Goal: Transaction & Acquisition: Book appointment/travel/reservation

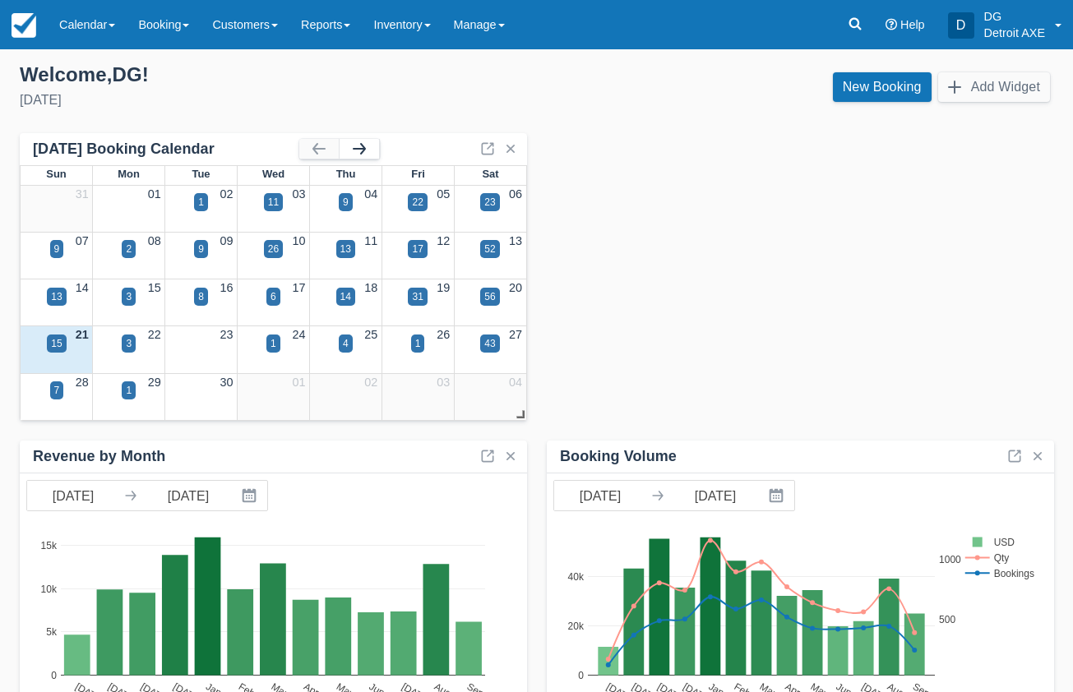
click at [360, 143] on button "button" at bounding box center [359, 149] width 39 height 20
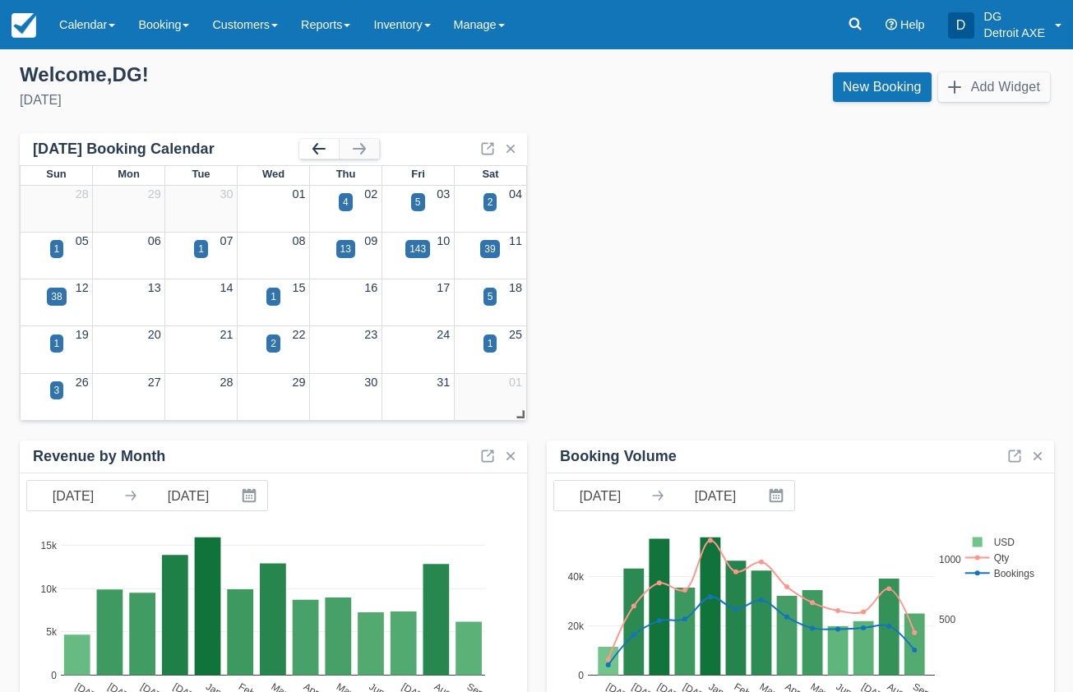
click at [308, 151] on button "button" at bounding box center [318, 149] width 39 height 20
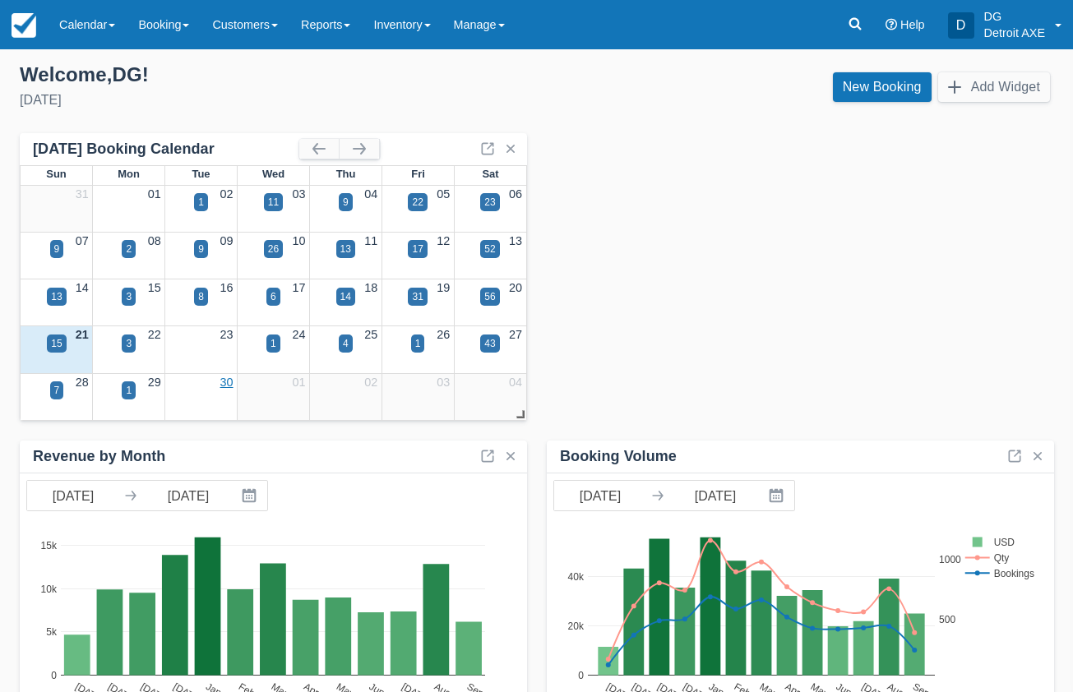
click at [223, 385] on link "30" at bounding box center [226, 382] width 13 height 13
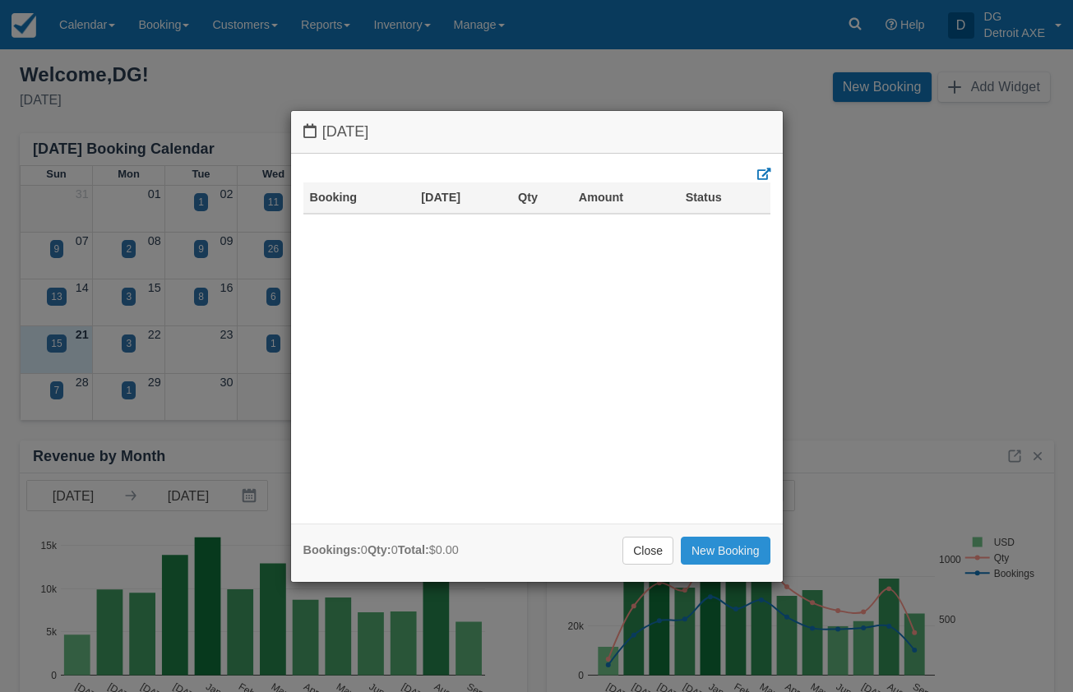
click at [714, 562] on link "New Booking" at bounding box center [726, 551] width 90 height 28
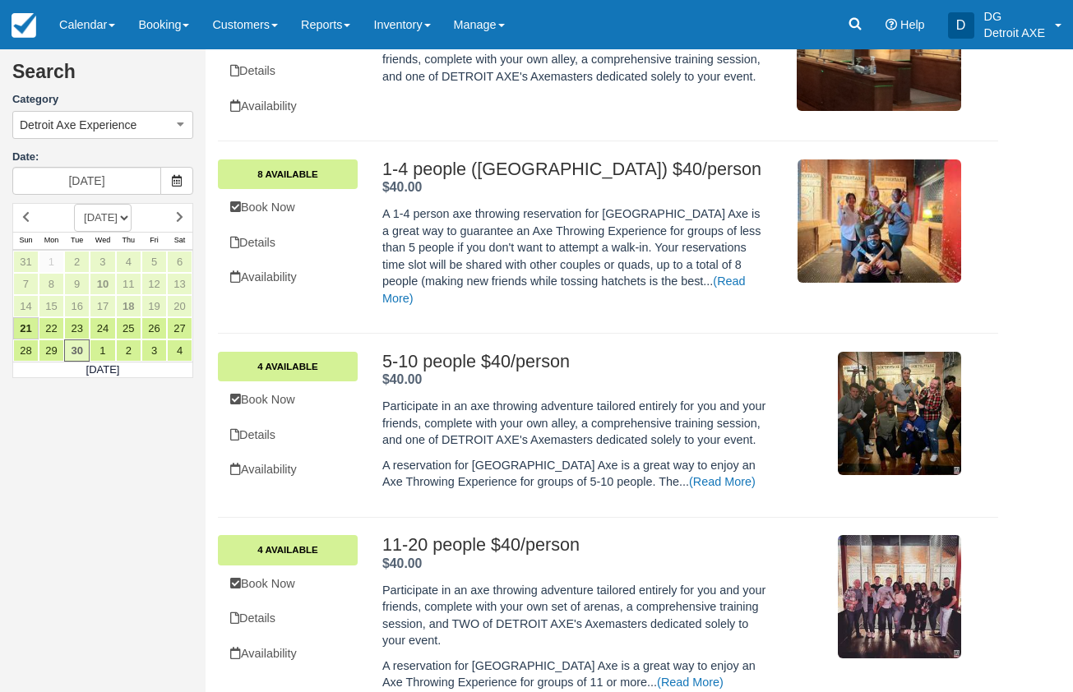
scroll to position [371, 0]
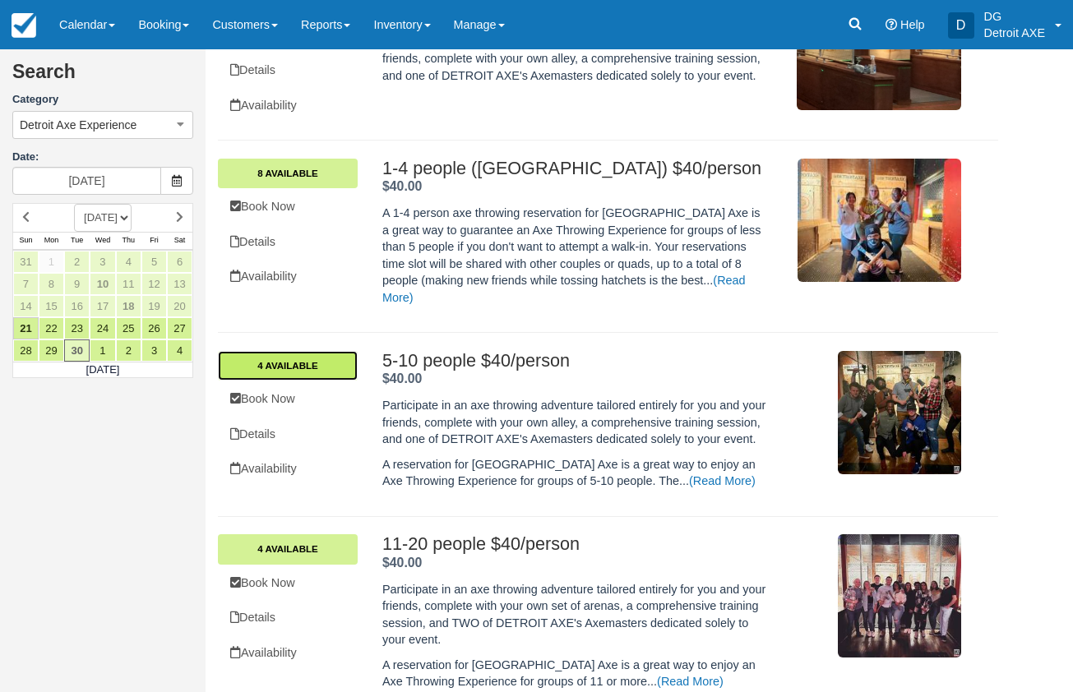
click at [326, 351] on link "4 Available" at bounding box center [288, 366] width 140 height 30
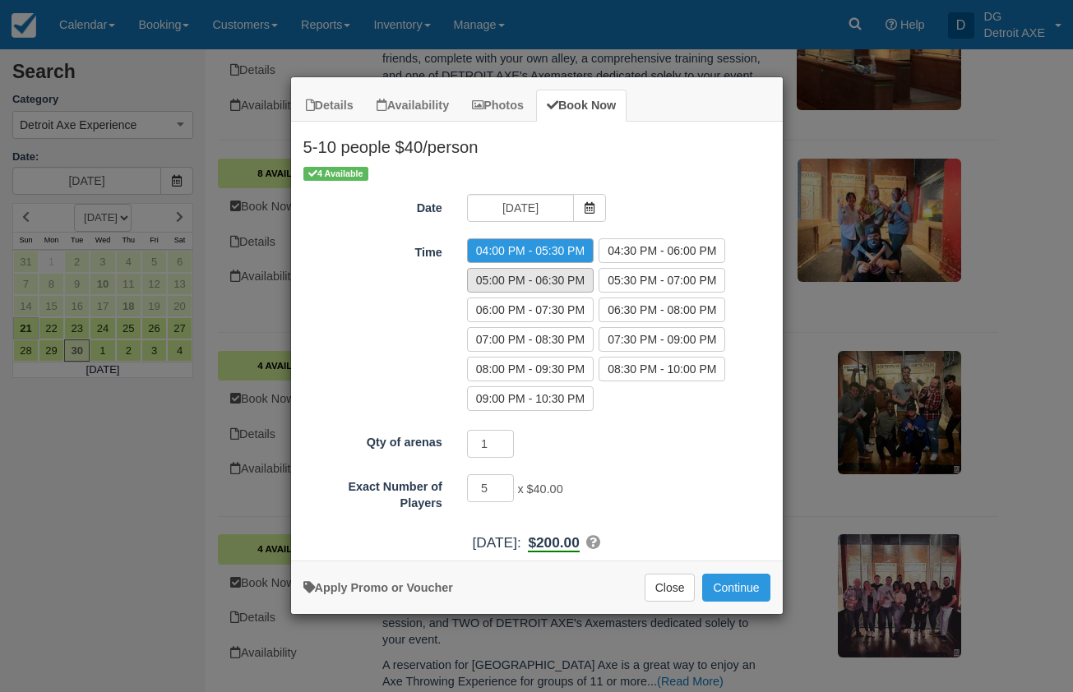
click at [543, 271] on label "05:00 PM - 06:30 PM" at bounding box center [530, 280] width 127 height 25
radio input "true"
drag, startPoint x: 493, startPoint y: 490, endPoint x: 446, endPoint y: 481, distance: 48.5
click at [446, 481] on div "Exact Number of Players 5 x $40.00 Minimum of 5Maximum of 10" at bounding box center [537, 492] width 492 height 39
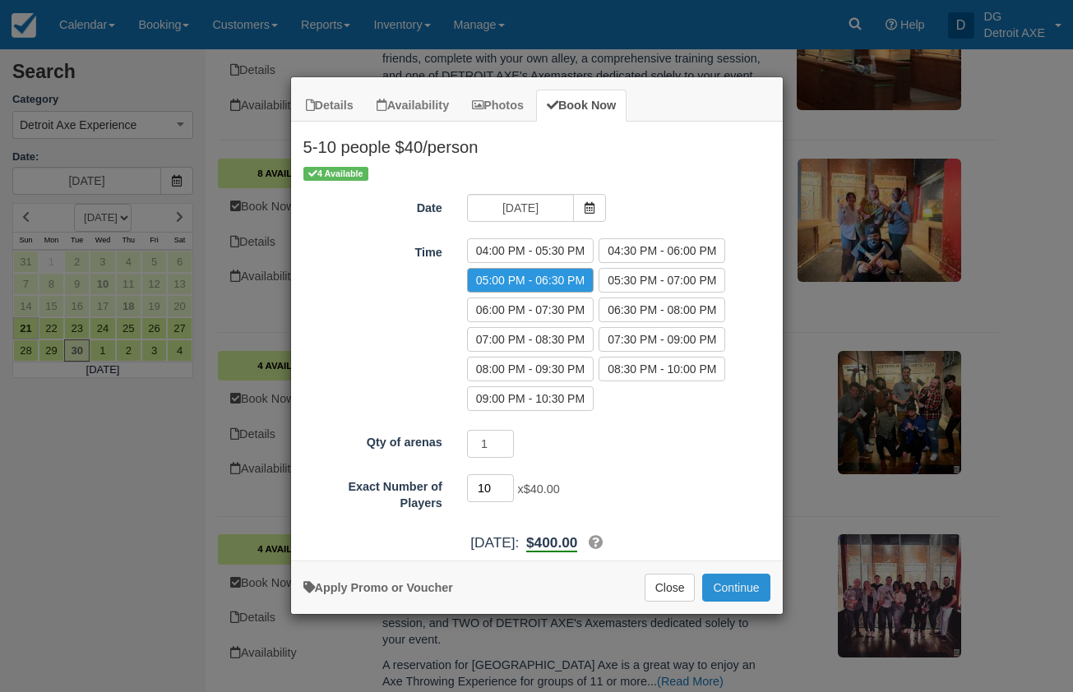
type input "10"
click at [747, 597] on button "Continue" at bounding box center [735, 588] width 67 height 28
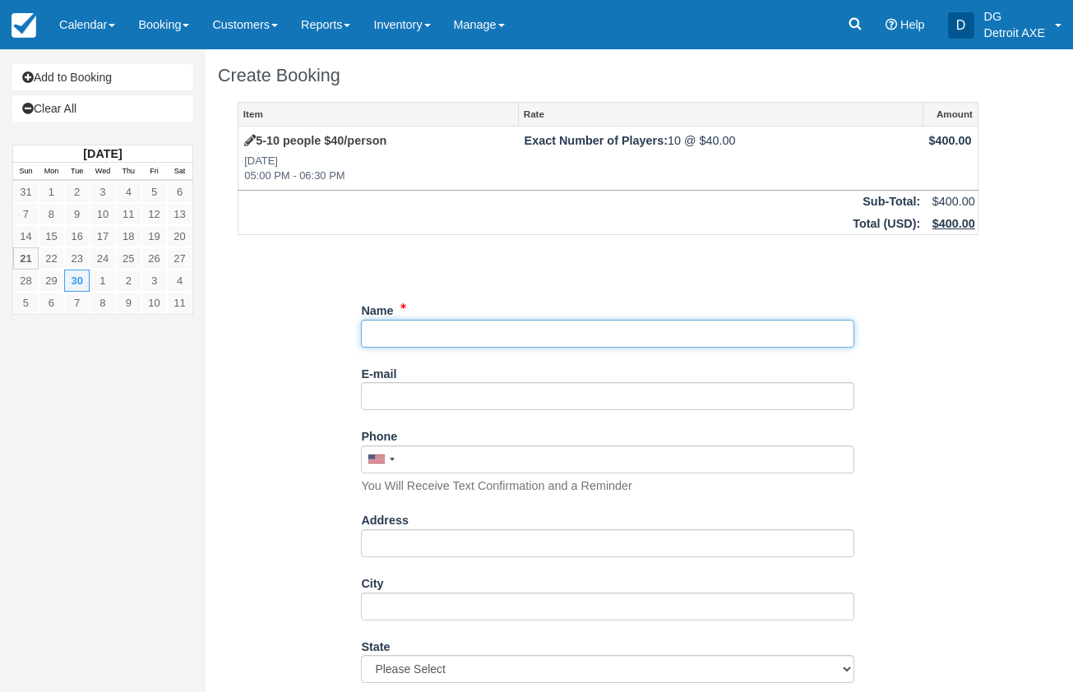
click at [563, 327] on input "Name" at bounding box center [607, 334] width 493 height 28
type input "Melissa Grannes"
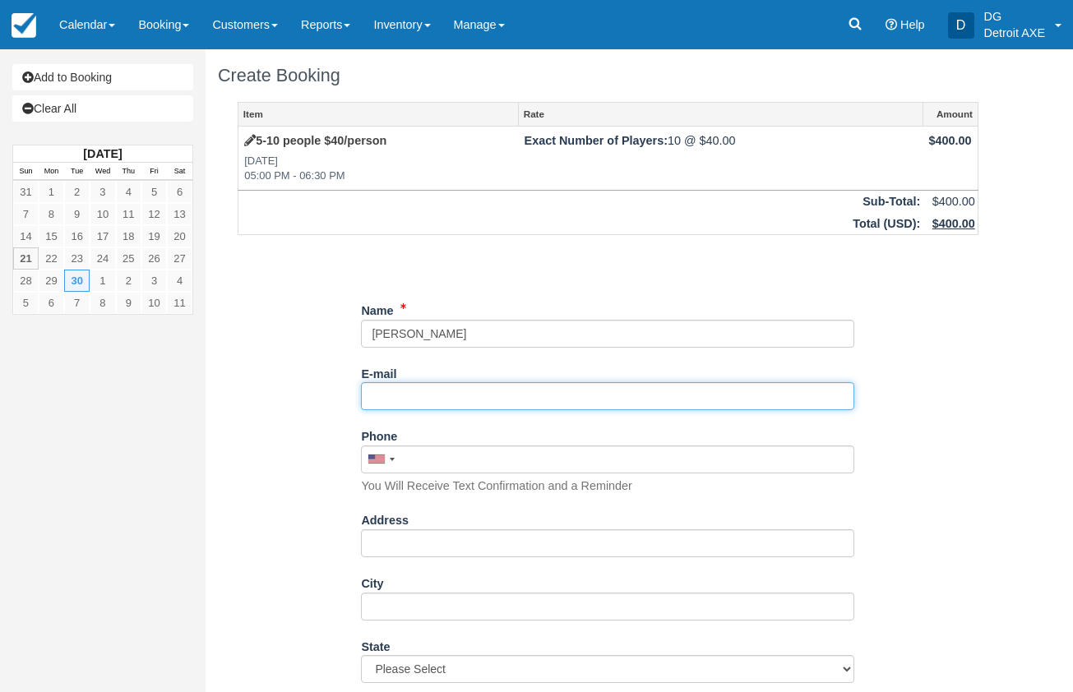
click at [593, 386] on input "E-mail" at bounding box center [607, 396] width 493 height 28
paste input "melissa.grannes@ilitchholdings.com"
type input "melissa.grannes@ilitchholdings.com"
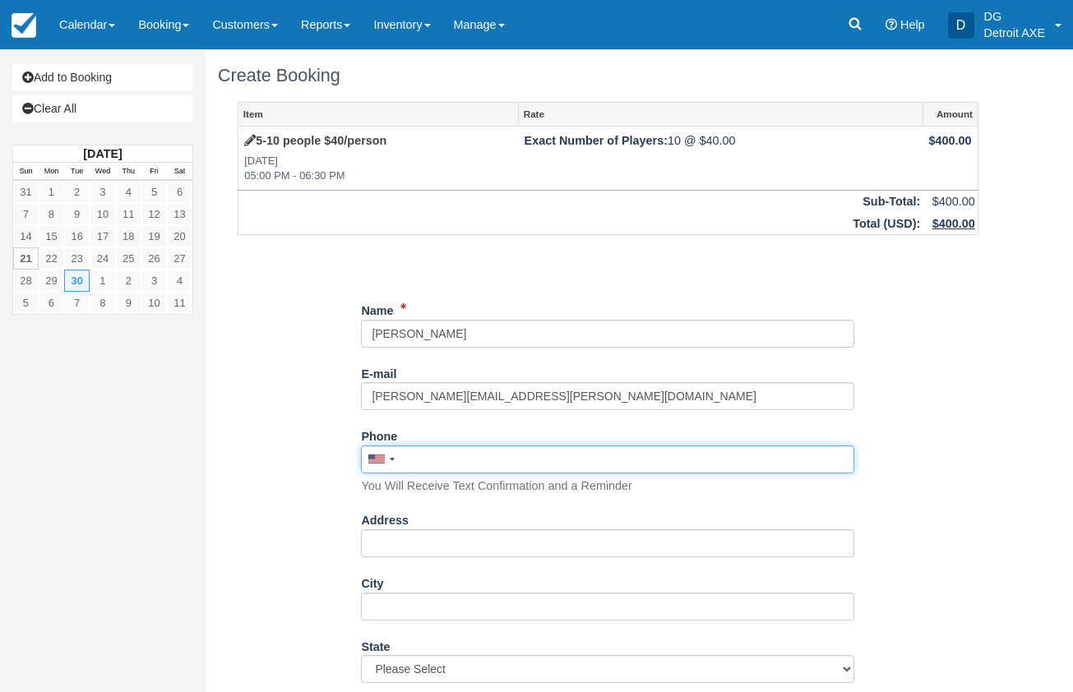
click at [850, 461] on input "Phone" at bounding box center [607, 460] width 493 height 28
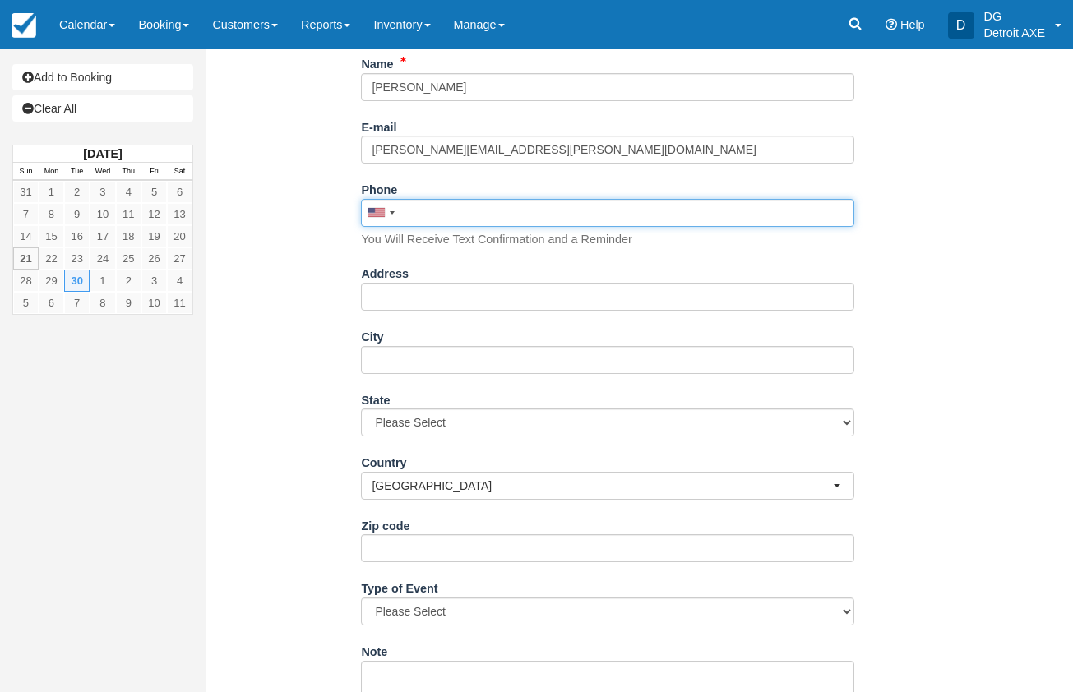
scroll to position [498, 0]
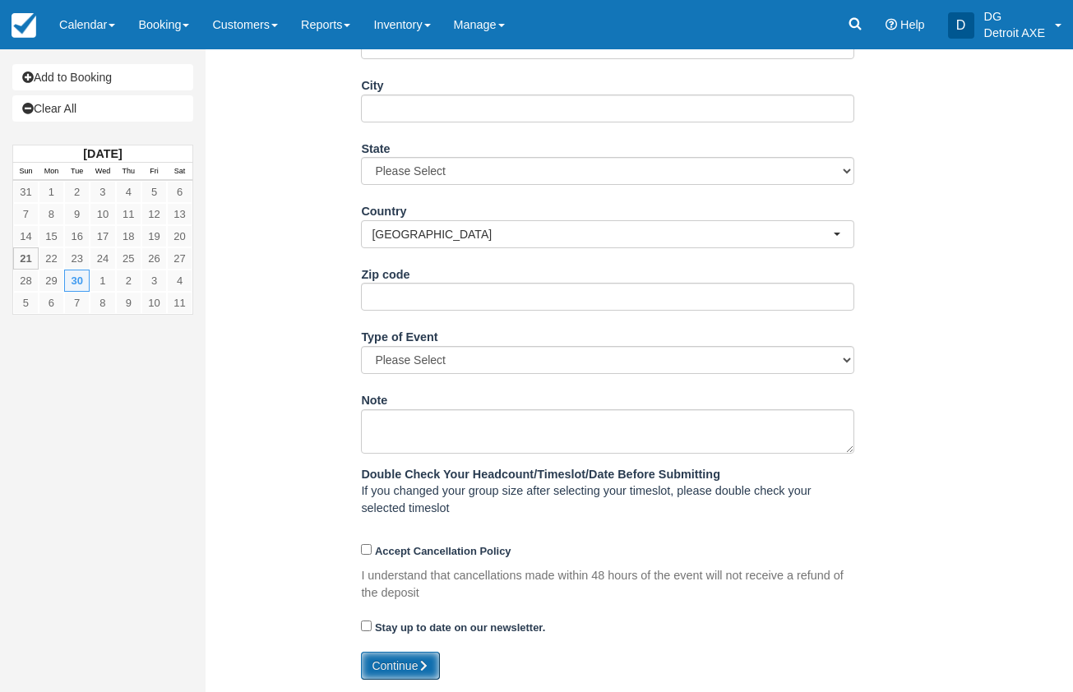
click at [380, 668] on button "Continue" at bounding box center [400, 666] width 79 height 28
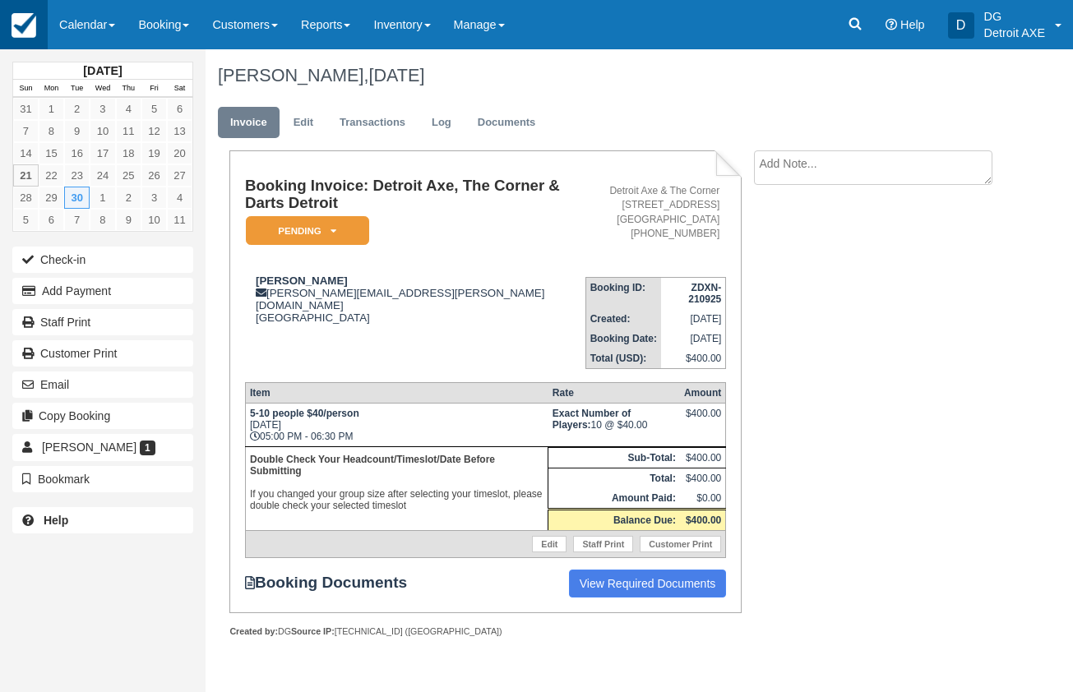
click at [27, 32] on img at bounding box center [24, 25] width 25 height 25
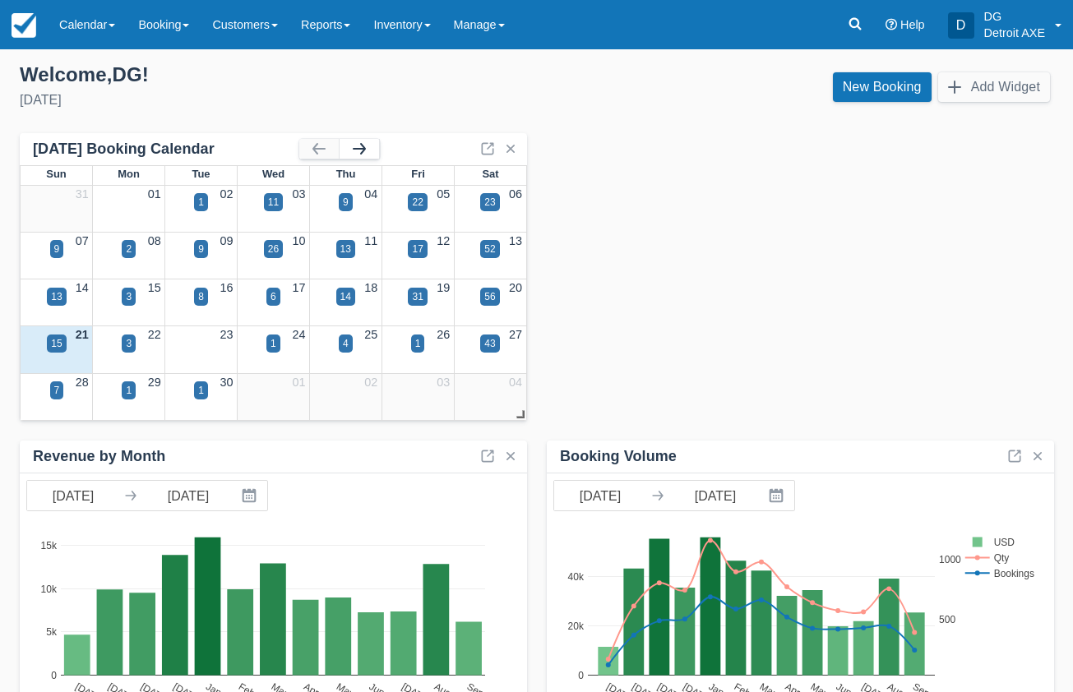
click at [373, 151] on button "button" at bounding box center [359, 149] width 39 height 20
